Goal: Contribute content

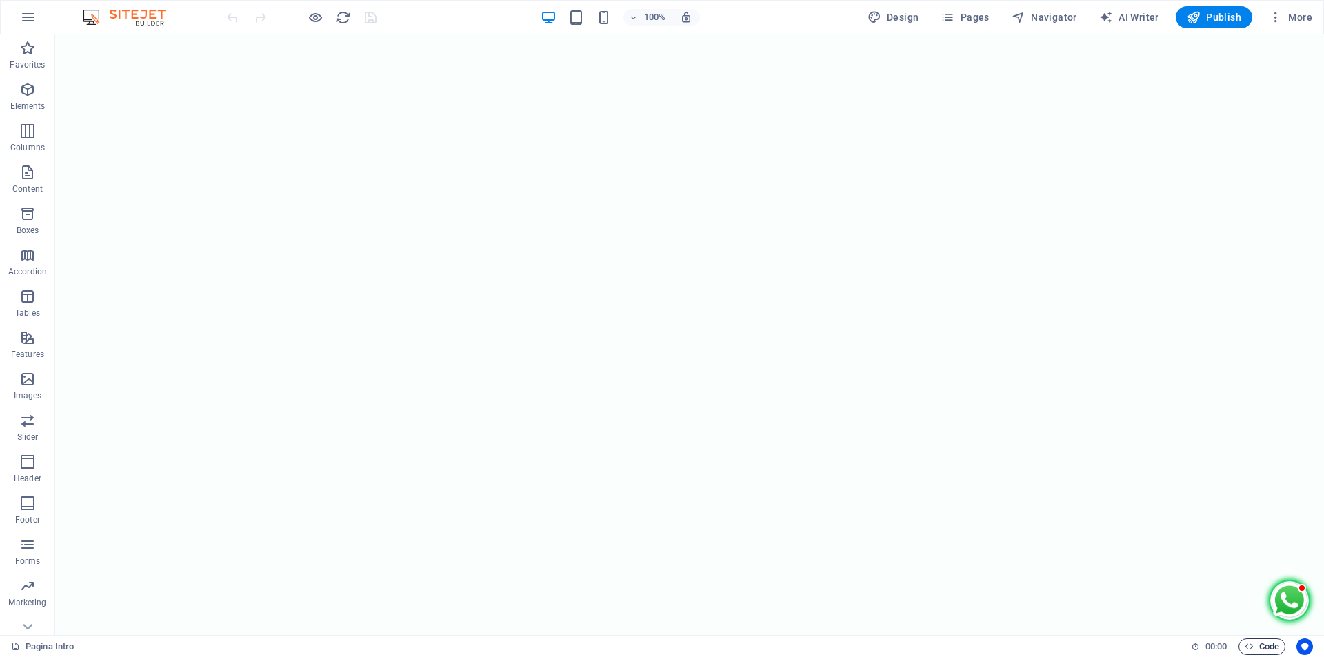
click at [1268, 642] on span "Code" at bounding box center [1262, 647] width 34 height 17
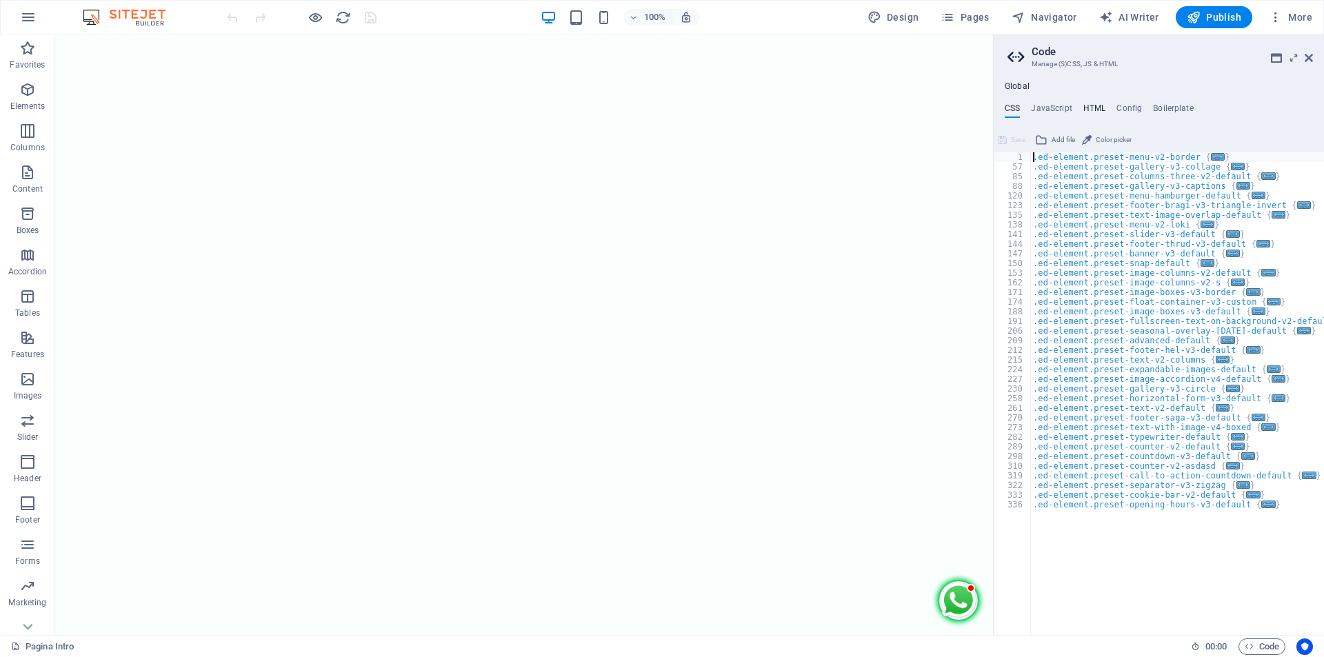
click at [1094, 106] on h4 "HTML" at bounding box center [1095, 110] width 23 height 15
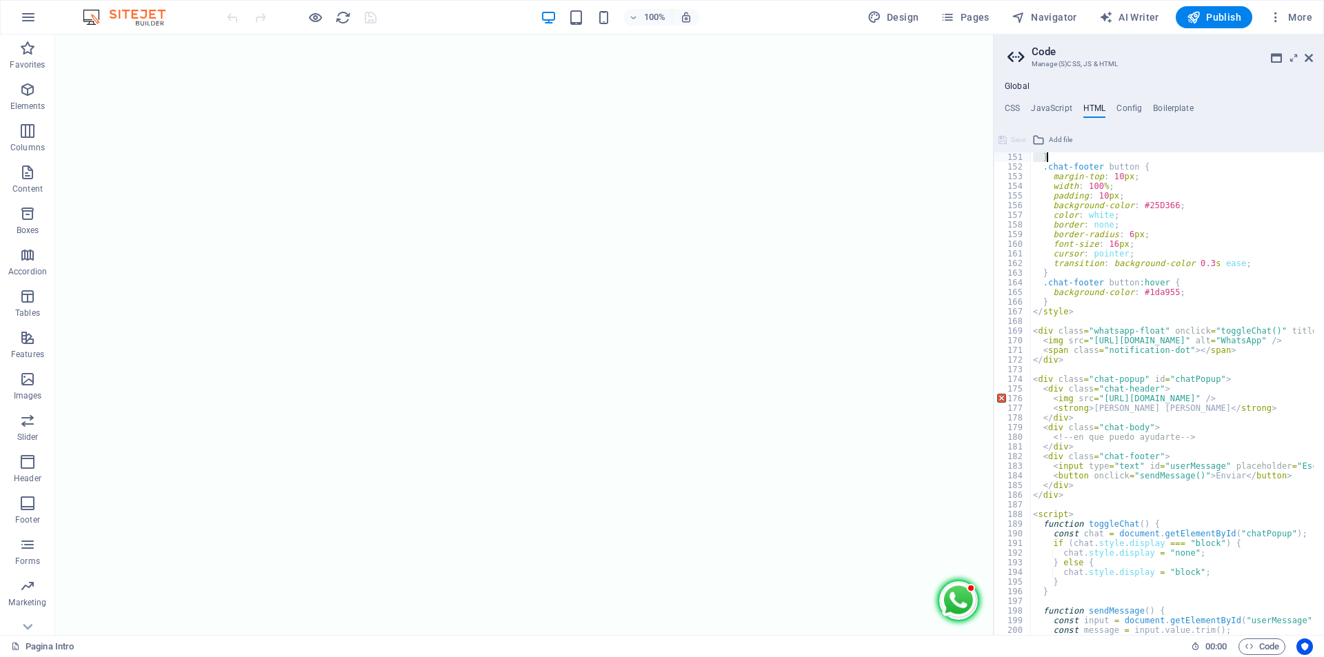
scroll to position [1284, 0]
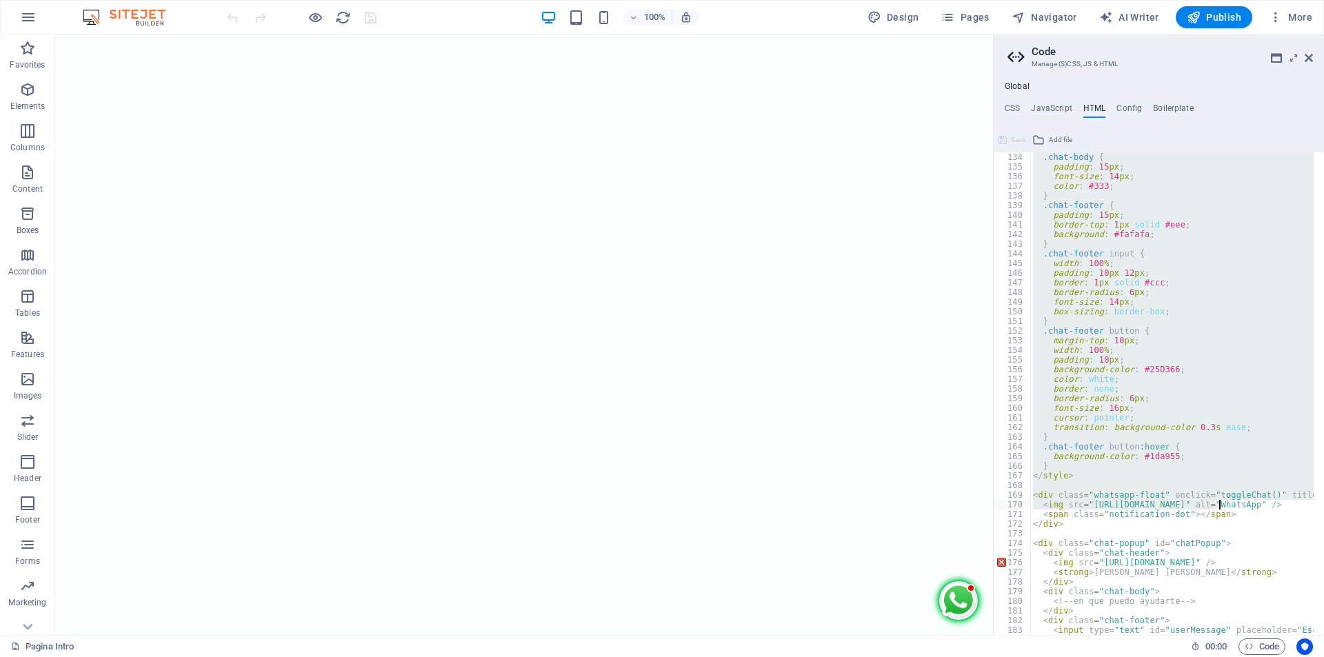
drag, startPoint x: 1026, startPoint y: 159, endPoint x: 1220, endPoint y: 508, distance: 399.2
click at [939, 604] on img at bounding box center [958, 600] width 41 height 41
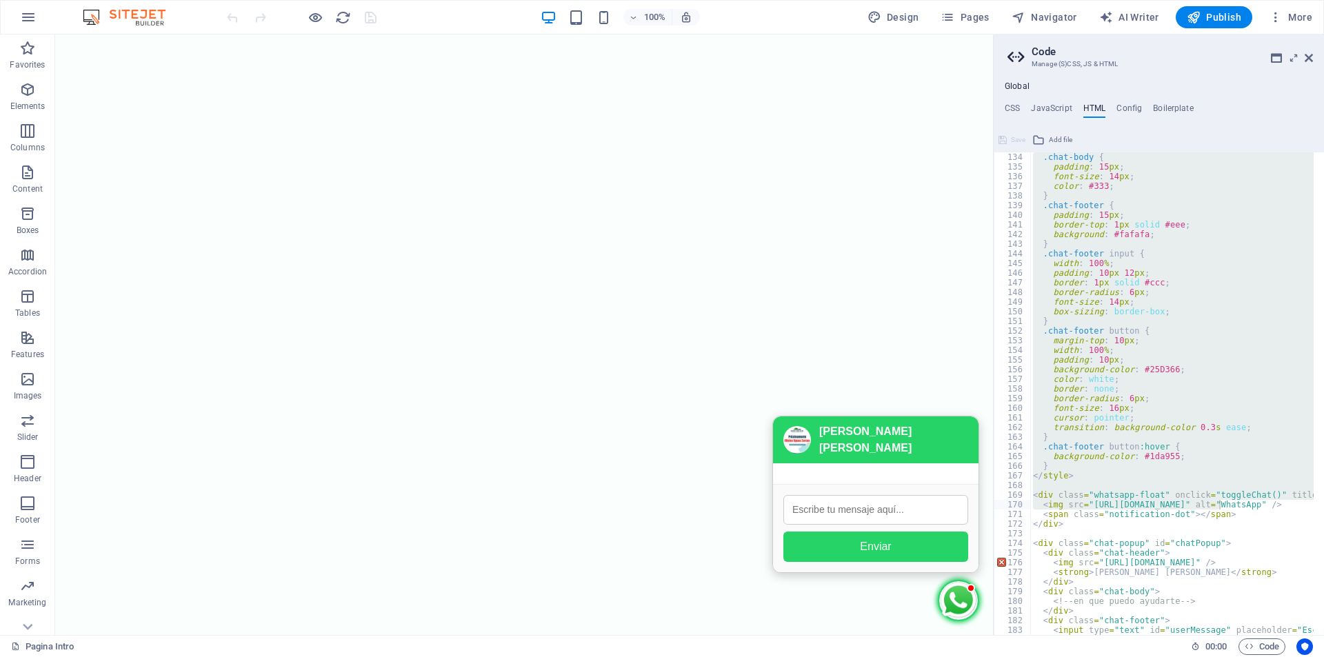
scroll to position [1326, 0]
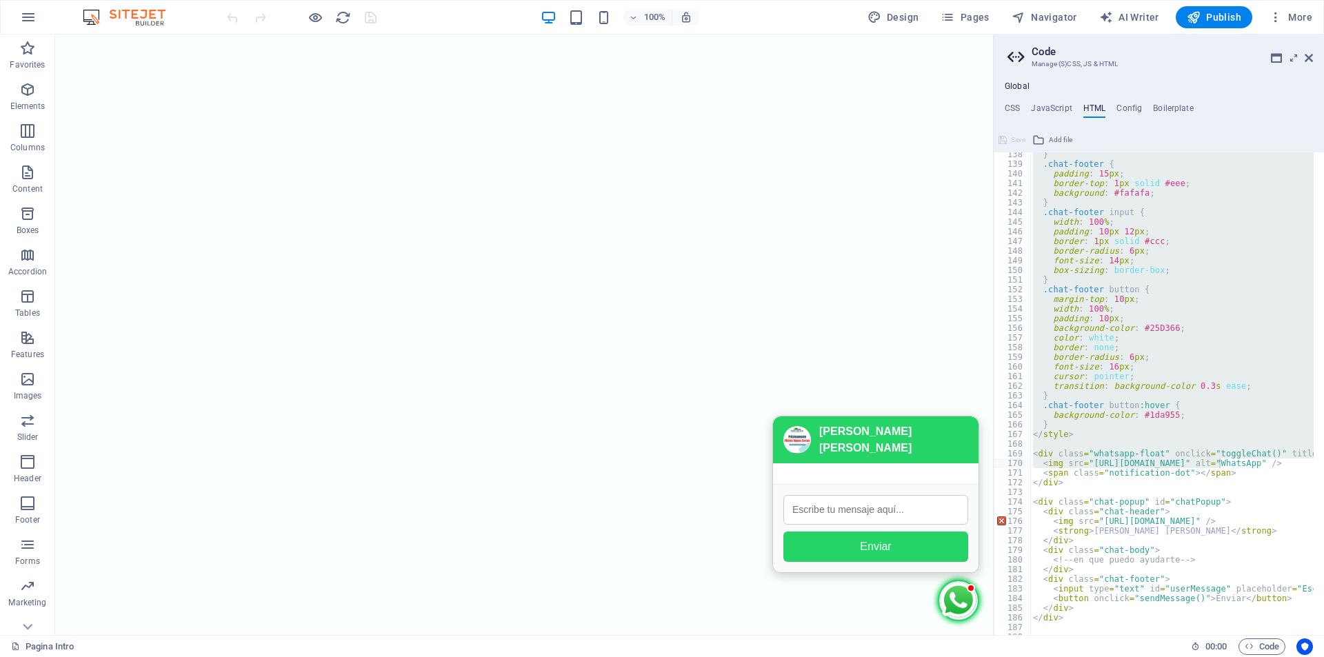
type textarea "<img src="[URL][DOMAIN_NAME]"
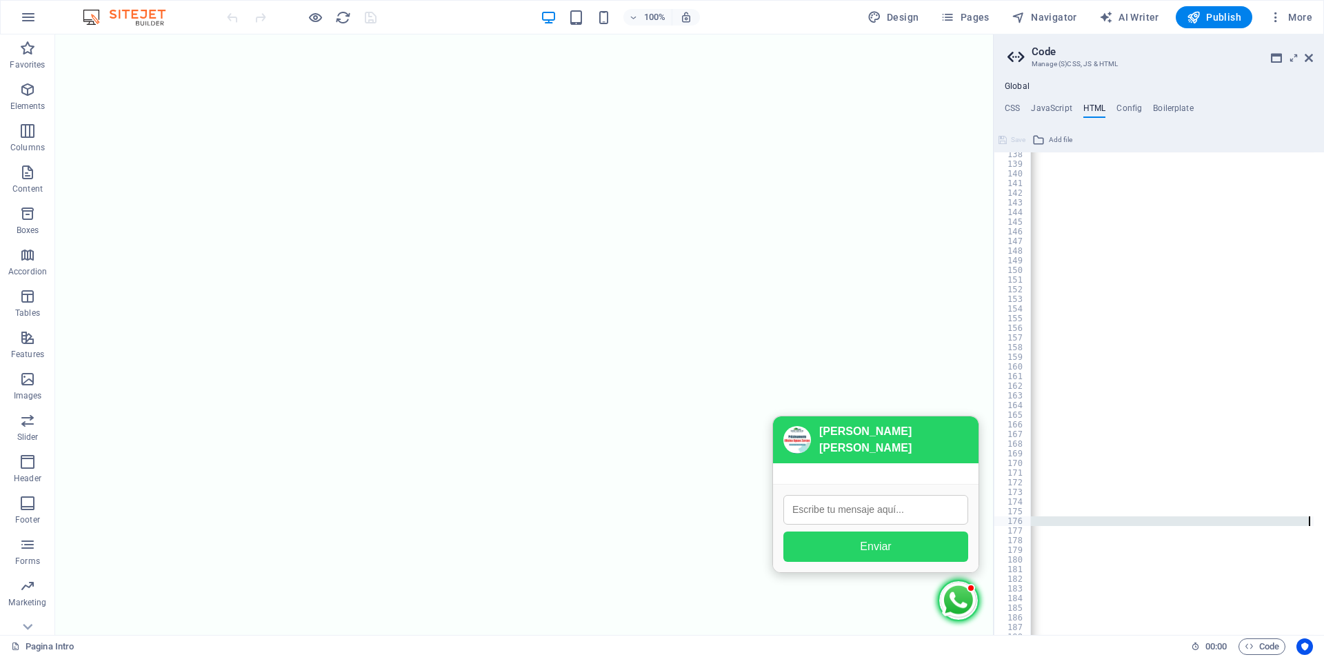
scroll to position [0, 1697]
drag, startPoint x: 1097, startPoint y: 519, endPoint x: 1293, endPoint y: 519, distance: 195.2
click at [1293, 519] on div "} .chat-footer { padding : 15 px ; border-top : 1 px solid #eee ; background : …" at bounding box center [323, 396] width 1981 height 492
paste textarea "<img src="[URL][DOMAIN_NAME]" />"
type textarea "<img src="[URL][DOMAIN_NAME]" />"
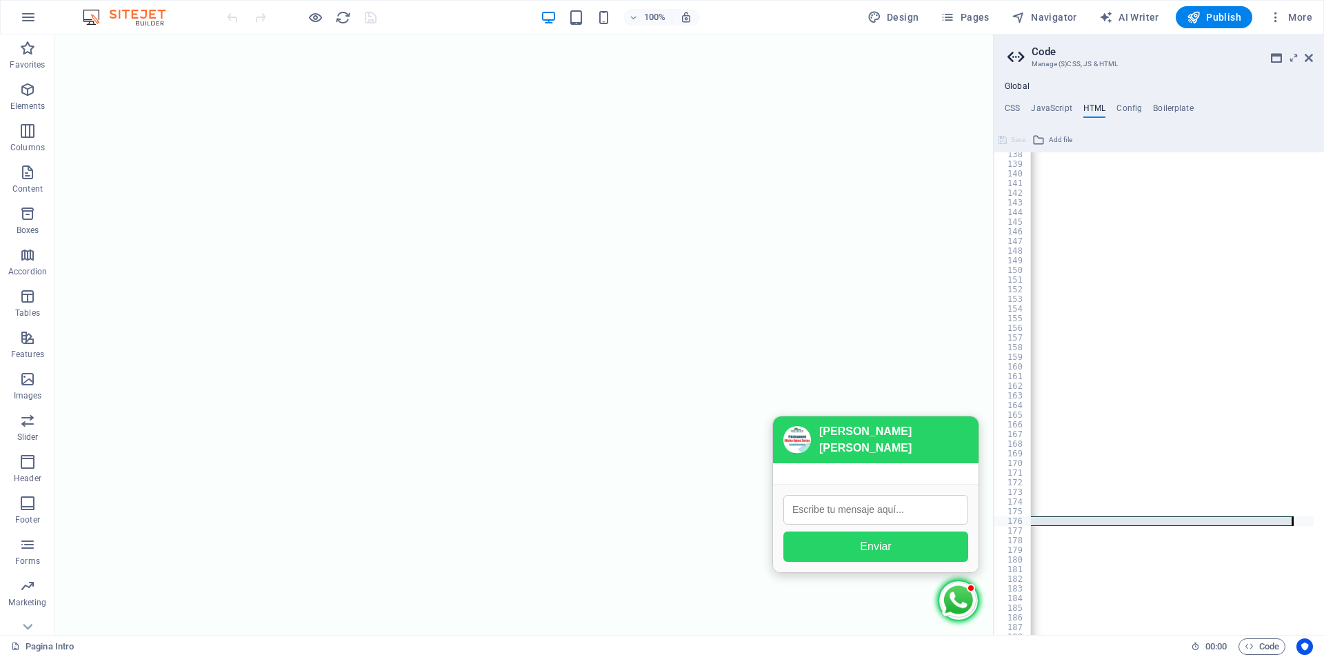
scroll to position [0, 1581]
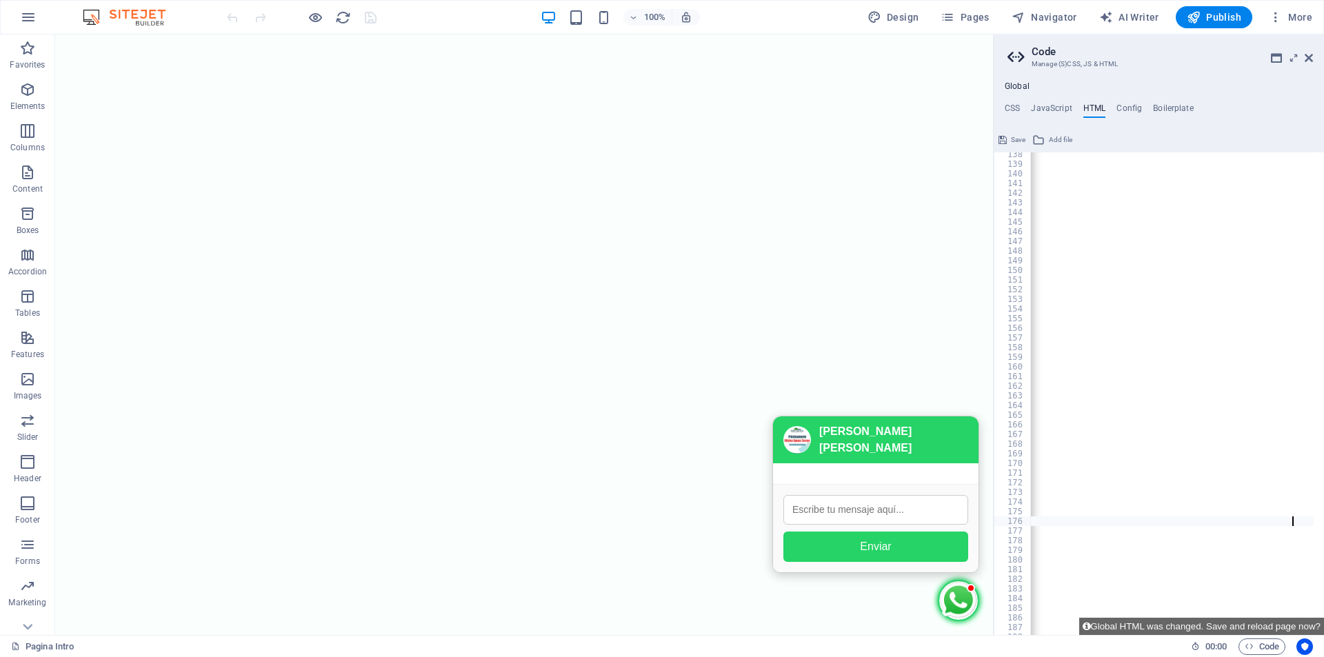
click at [1019, 141] on span "Save" at bounding box center [1018, 140] width 14 height 17
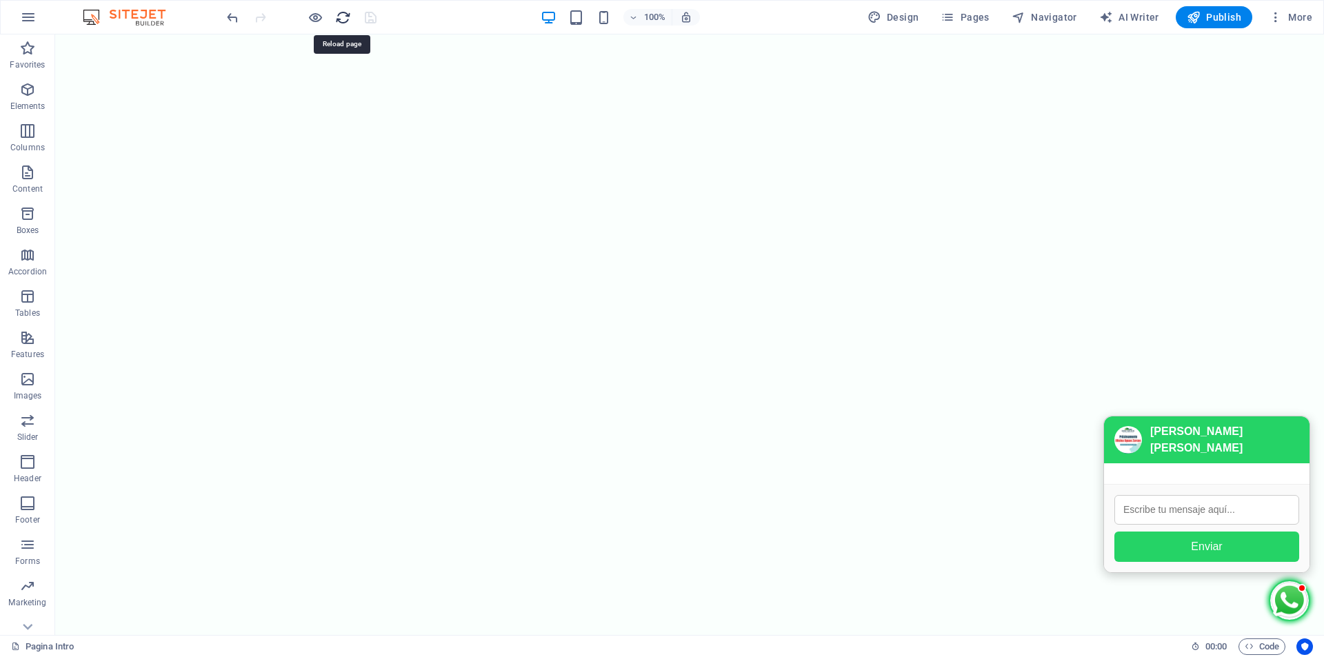
click at [342, 17] on icon "reload" at bounding box center [343, 18] width 16 height 16
click at [346, 17] on icon "reload" at bounding box center [343, 18] width 16 height 16
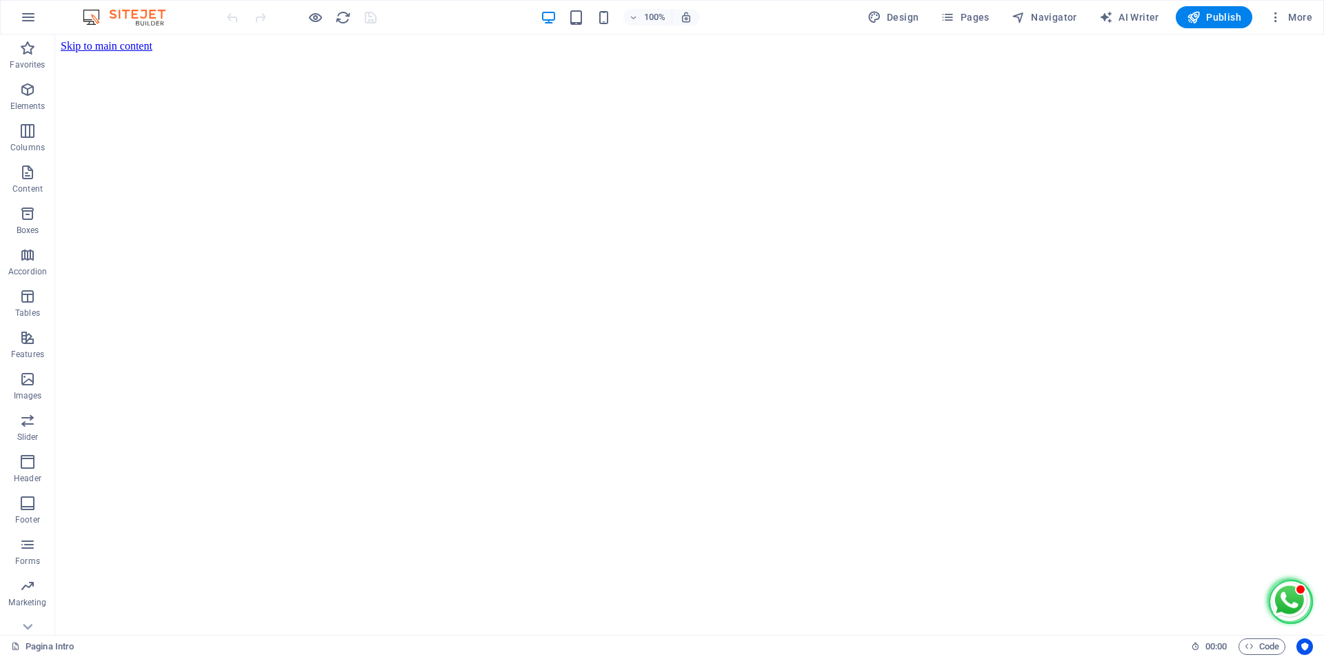
scroll to position [0, 0]
click at [1283, 584] on img at bounding box center [1289, 600] width 41 height 41
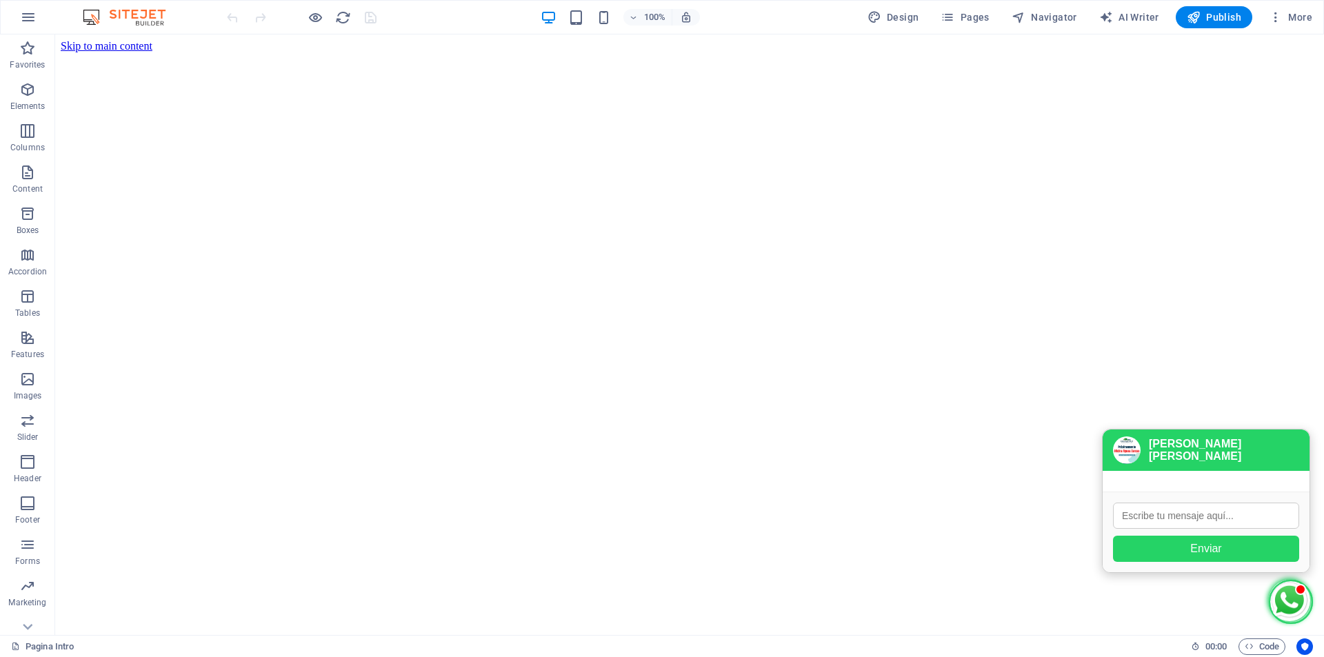
click at [1277, 590] on img at bounding box center [1289, 600] width 41 height 41
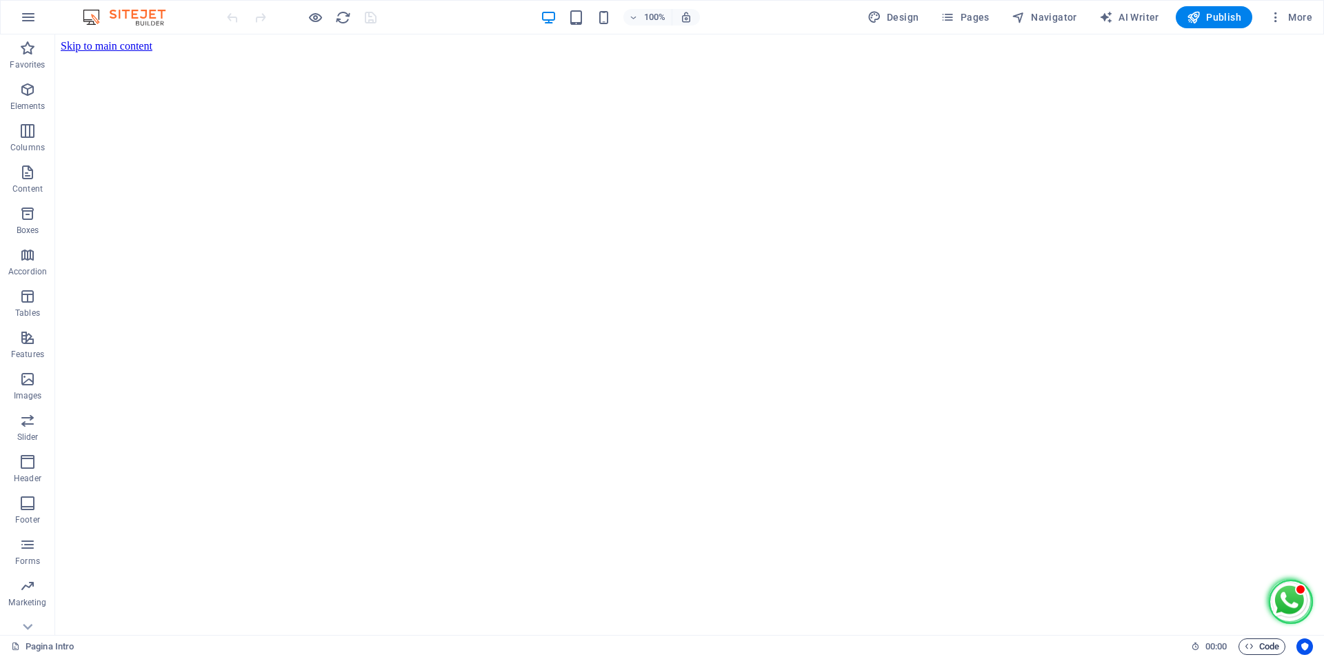
click at [1266, 646] on span "Code" at bounding box center [1262, 647] width 34 height 17
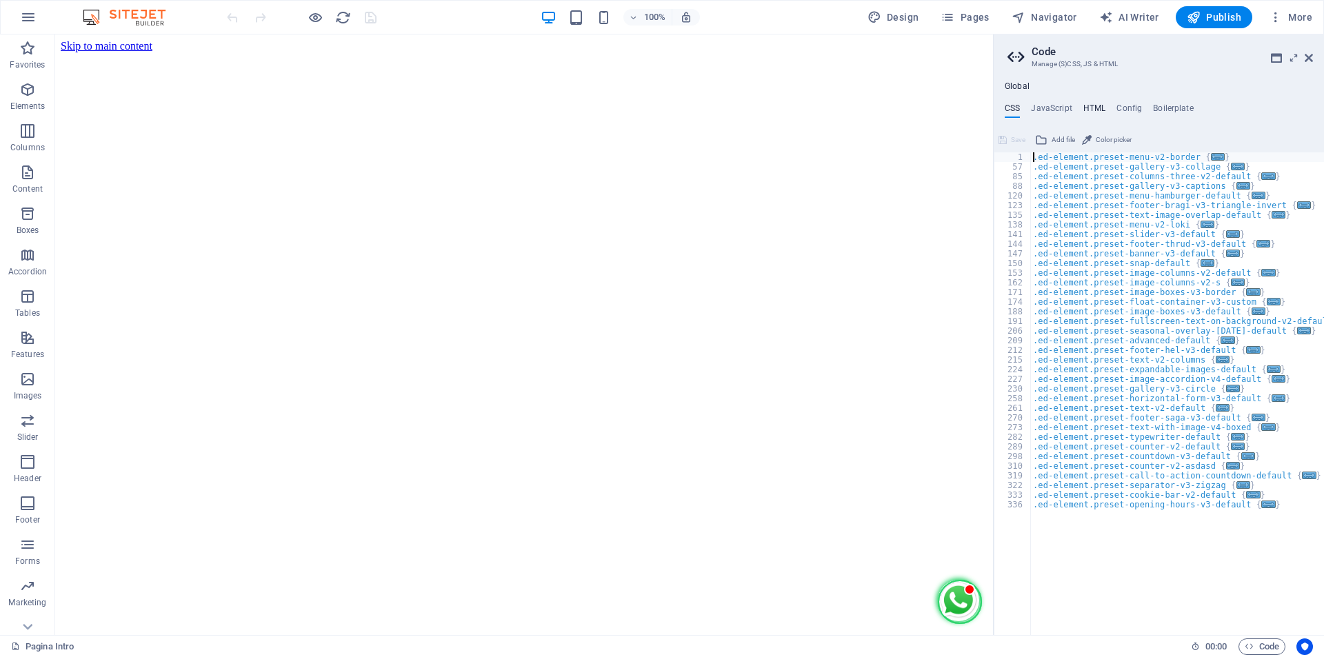
click at [1093, 109] on h4 "HTML" at bounding box center [1095, 110] width 23 height 15
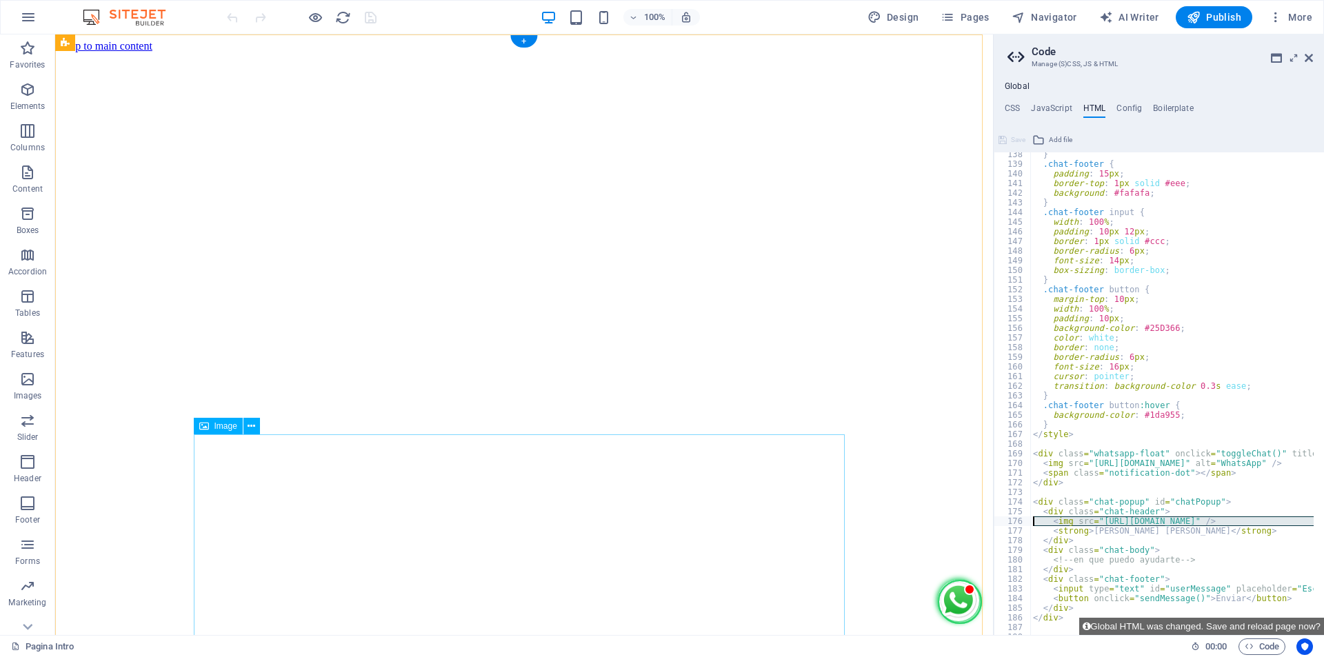
drag, startPoint x: 1155, startPoint y: 554, endPoint x: 783, endPoint y: 523, distance: 373.8
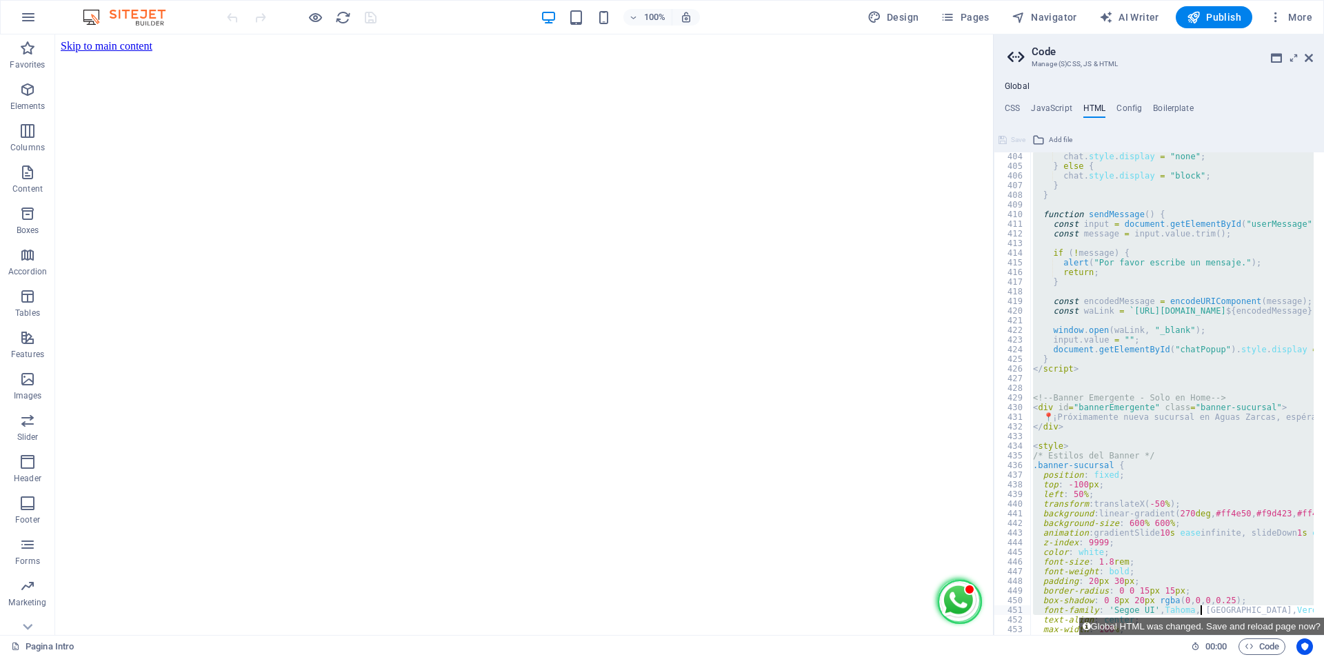
scroll to position [3892, 0]
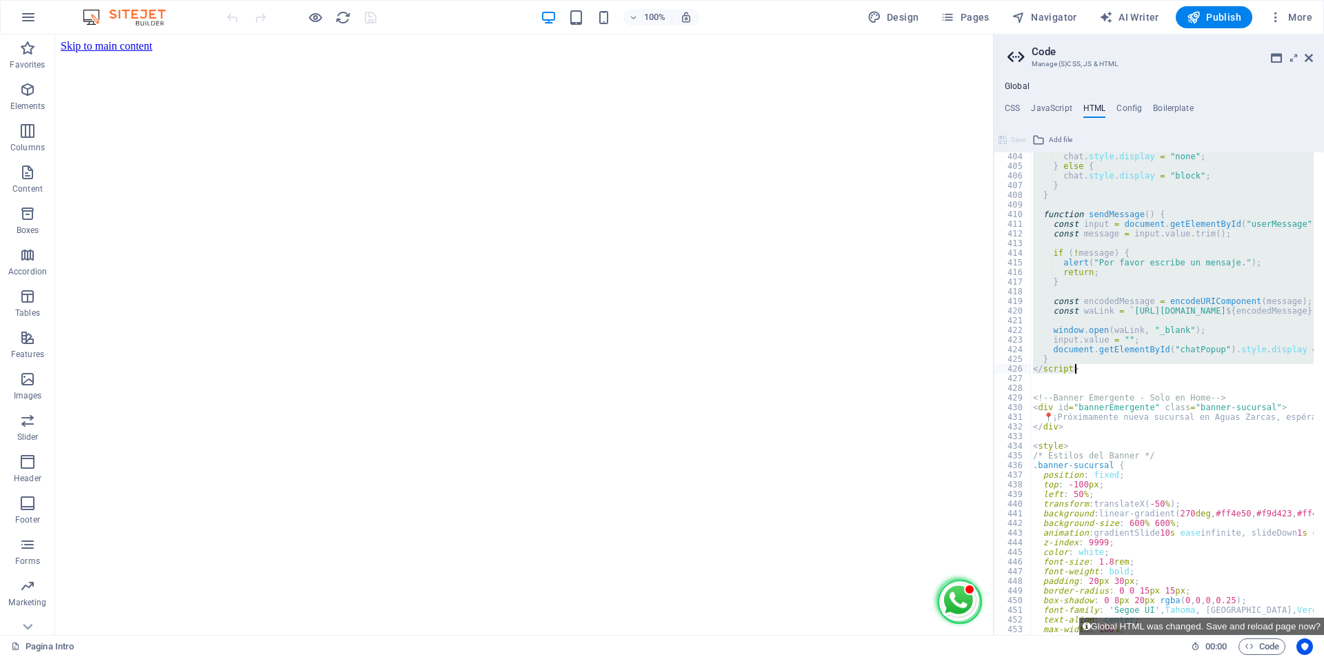
drag, startPoint x: 1028, startPoint y: 158, endPoint x: 1079, endPoint y: 368, distance: 216.6
type textarea "} </script>"
